Goal: Connect with others: Connect with others

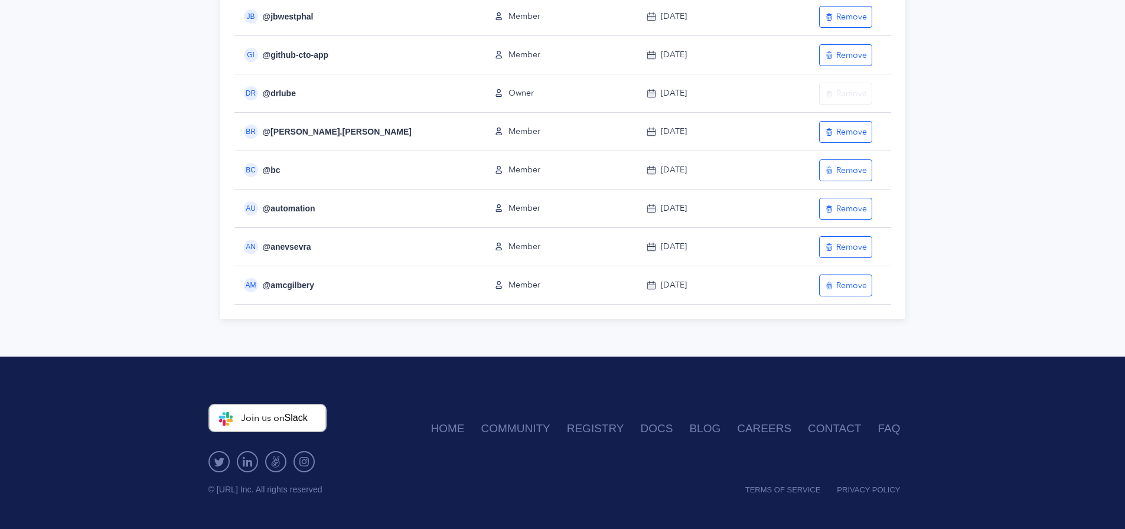
scroll to position [26, 0]
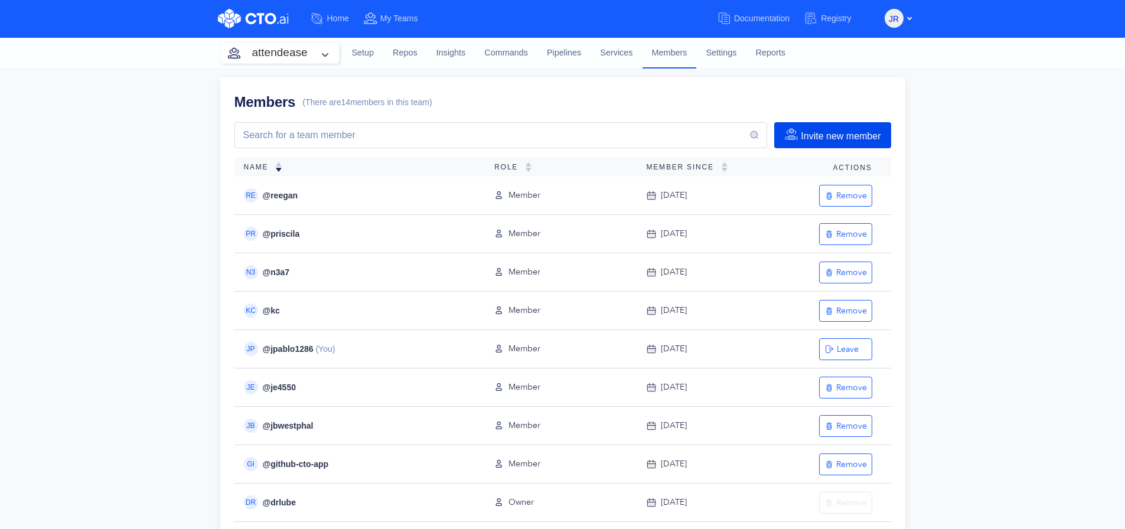
click at [813, 142] on button "Invite new member" at bounding box center [832, 135] width 116 height 26
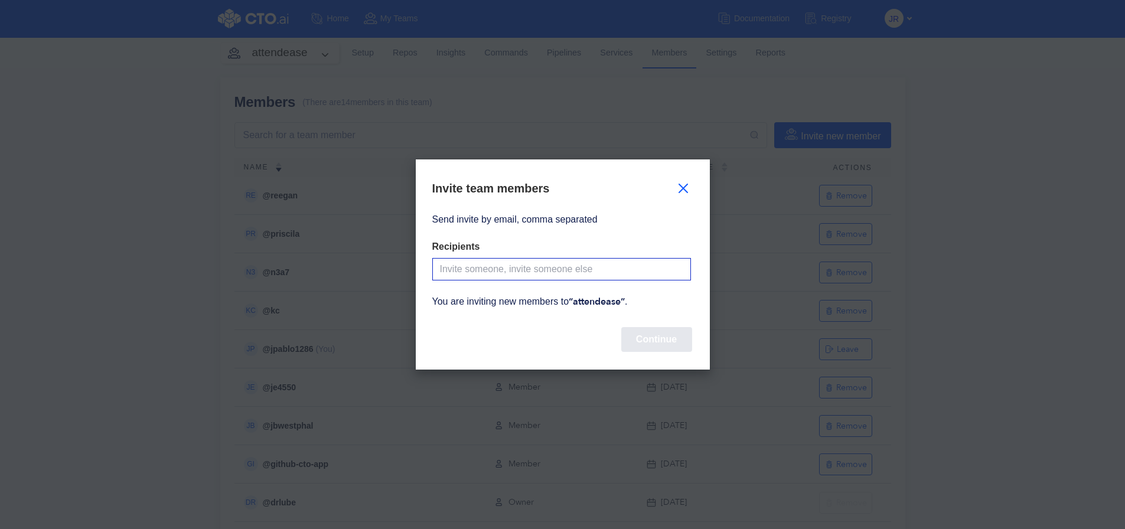
click at [575, 273] on input "Send invite by email, comma separated" at bounding box center [561, 269] width 259 height 22
paste input "[PERSON_NAME][EMAIL_ADDRESS][PERSON_NAME][DOMAIN_NAME]"
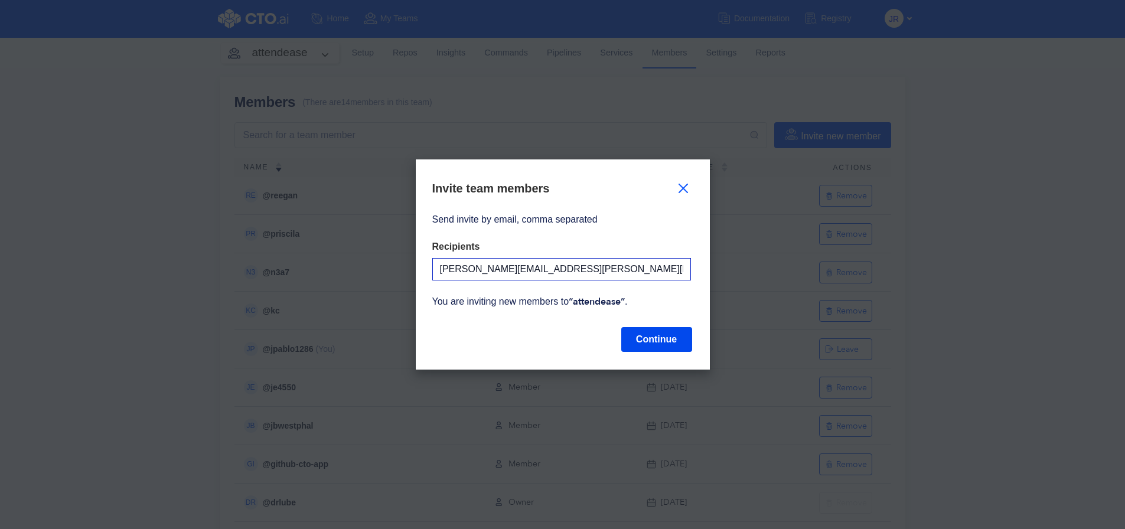
type input "[PERSON_NAME][EMAIL_ADDRESS][PERSON_NAME][DOMAIN_NAME]"
click at [631, 342] on button "Continue" at bounding box center [656, 339] width 71 height 25
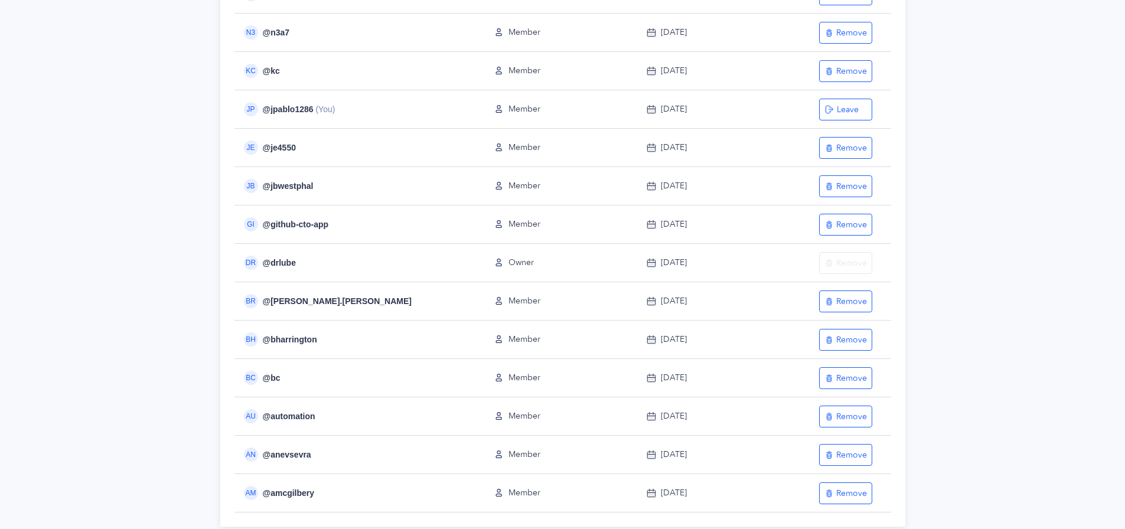
scroll to position [318, 0]
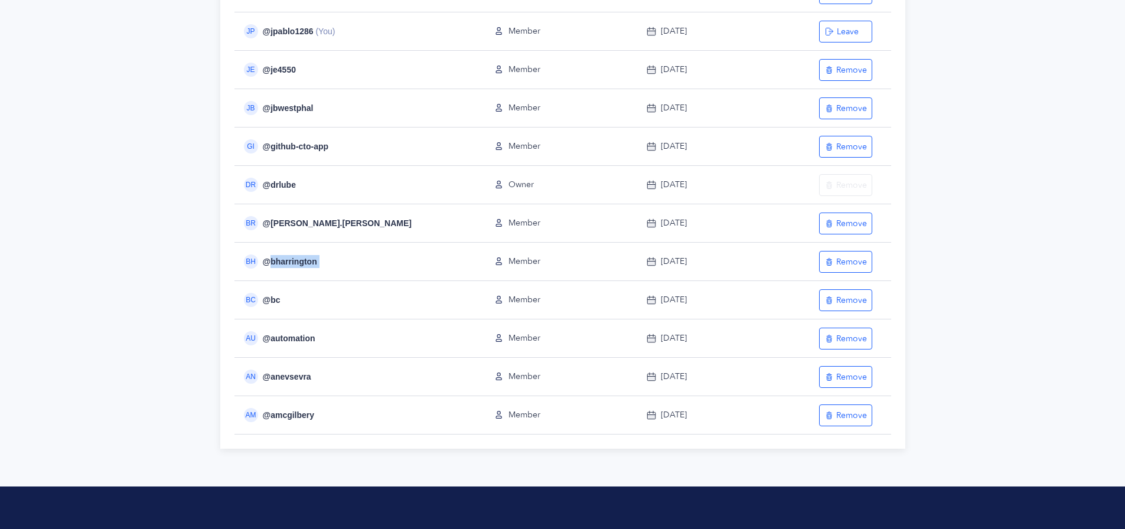
drag, startPoint x: 316, startPoint y: 262, endPoint x: 270, endPoint y: 263, distance: 46.1
click at [270, 263] on div "BH @ bharrington" at bounding box center [355, 262] width 242 height 14
click at [363, 270] on td "BH @ bharrington" at bounding box center [359, 262] width 251 height 38
